Goal: Information Seeking & Learning: Learn about a topic

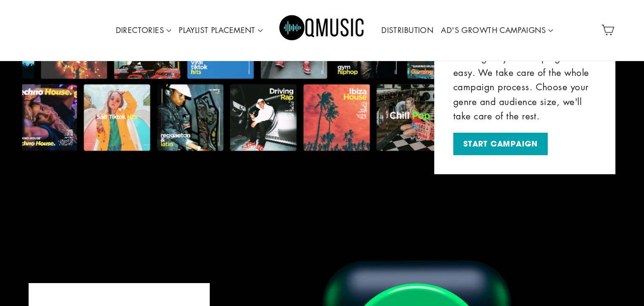
click at [617, 47] on div "Site navigation DIRECTORIES VALUE PACKS Aspiring Pack Professional Pack Managem…" at bounding box center [322, 30] width 620 height 56
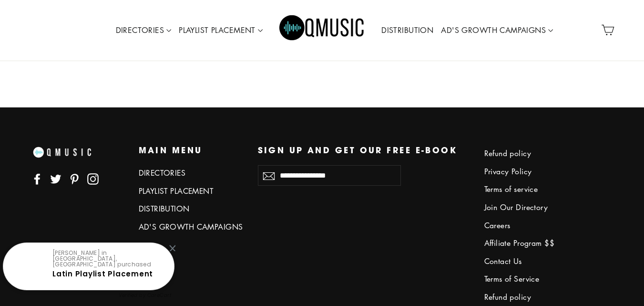
scroll to position [4259, 0]
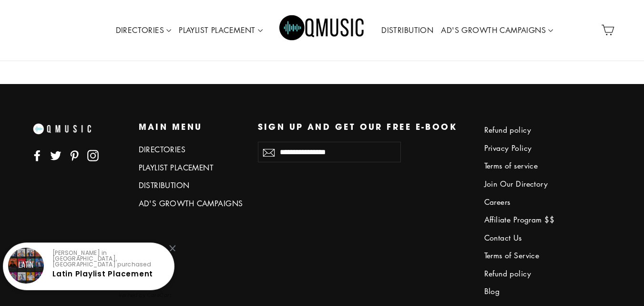
click at [636, 280] on footer "Facebook Twitter Pinterest Instagram Main menu Main menu DIRECTORIES PLAYLIST P…" at bounding box center [322, 270] width 644 height 373
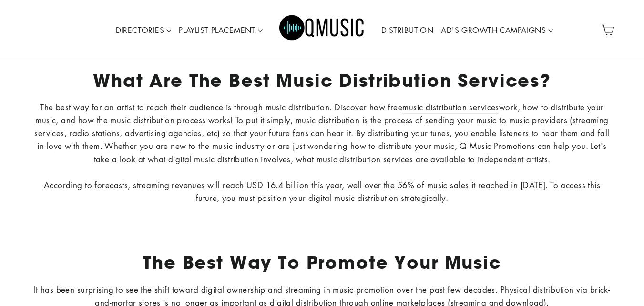
scroll to position [3291, 0]
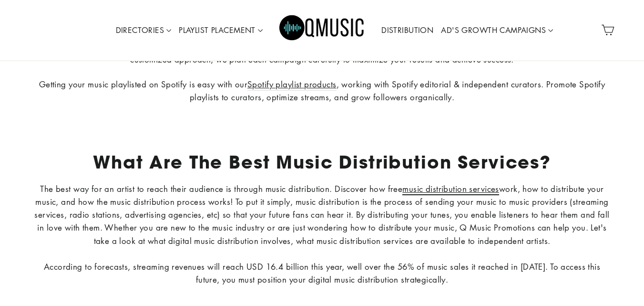
click at [434, 190] on span "music distribution services" at bounding box center [450, 188] width 96 height 11
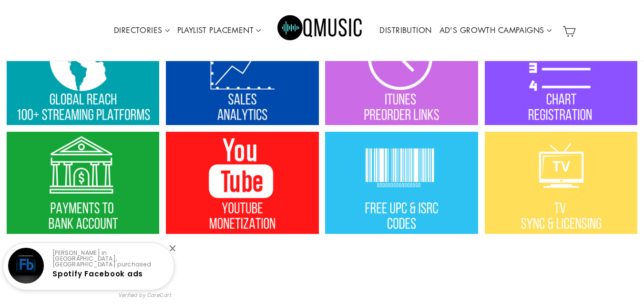
scroll to position [1298, 0]
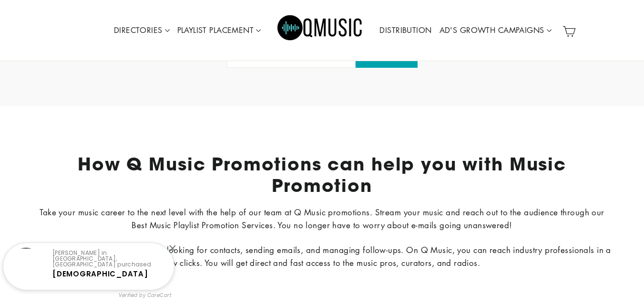
scroll to position [3291, 0]
